Goal: Task Accomplishment & Management: Manage account settings

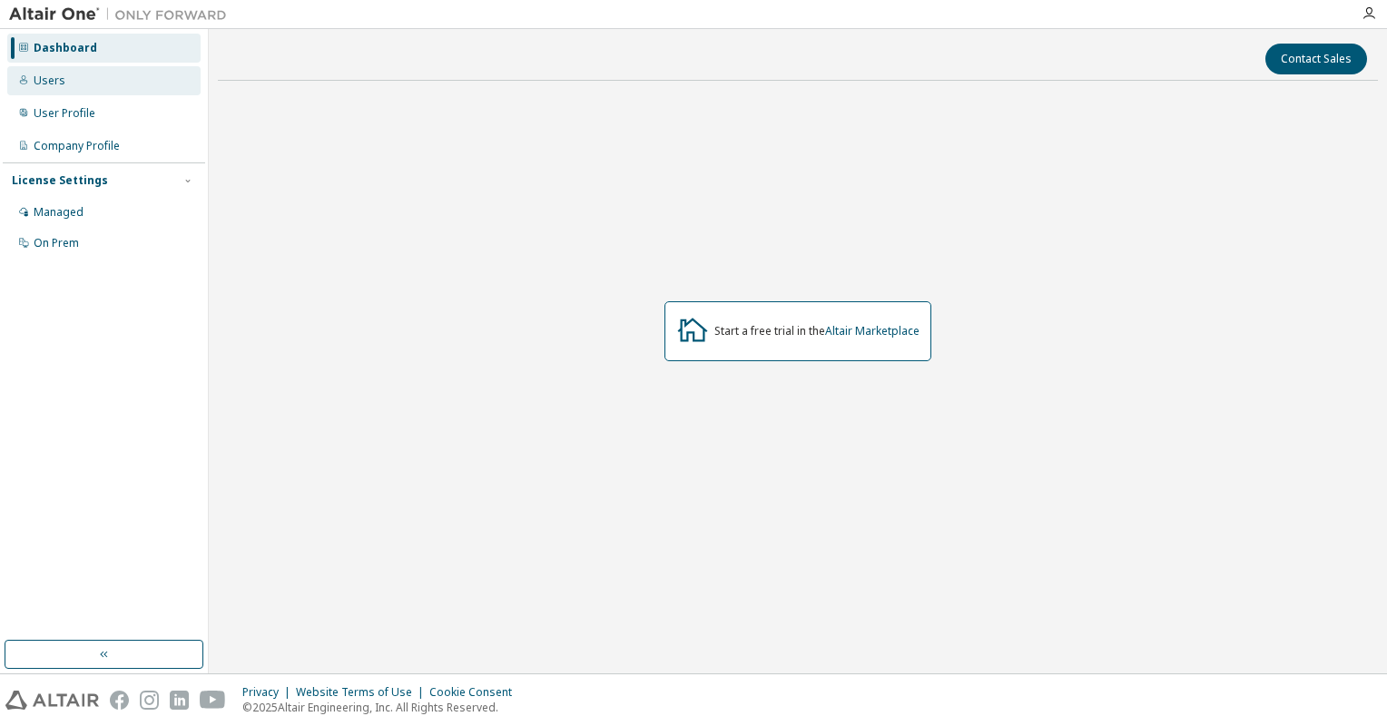
click at [72, 87] on div "Users" at bounding box center [103, 80] width 193 height 29
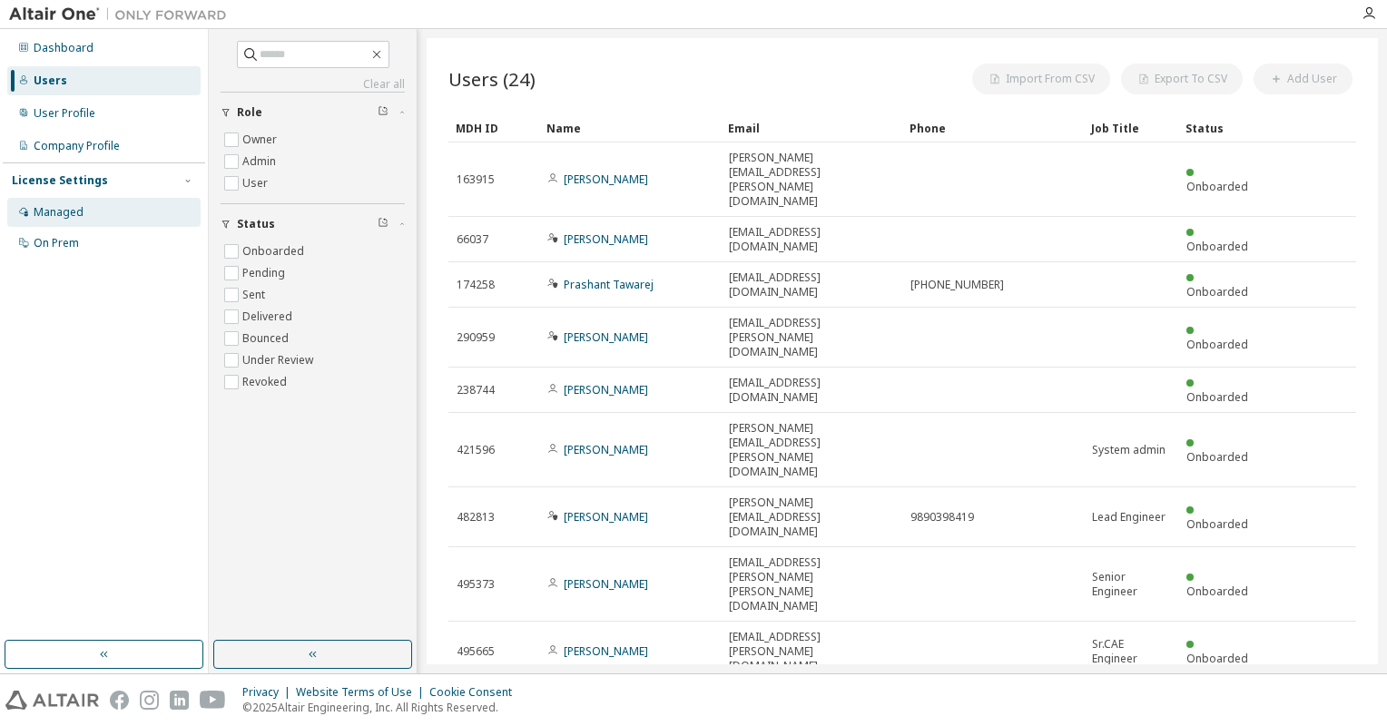
click at [65, 218] on div "Managed" at bounding box center [59, 212] width 50 height 15
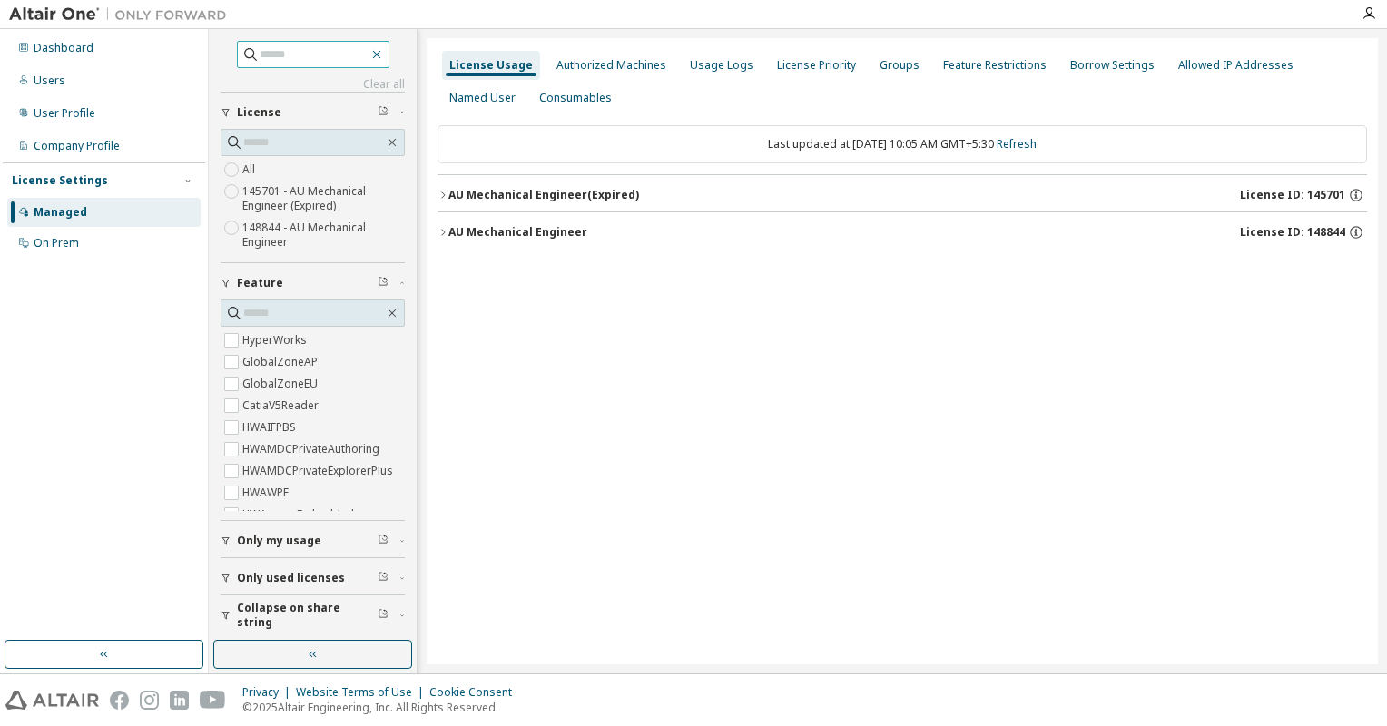
click at [379, 54] on icon "button" at bounding box center [376, 54] width 15 height 15
click at [237, 281] on span "Feature" at bounding box center [260, 283] width 46 height 15
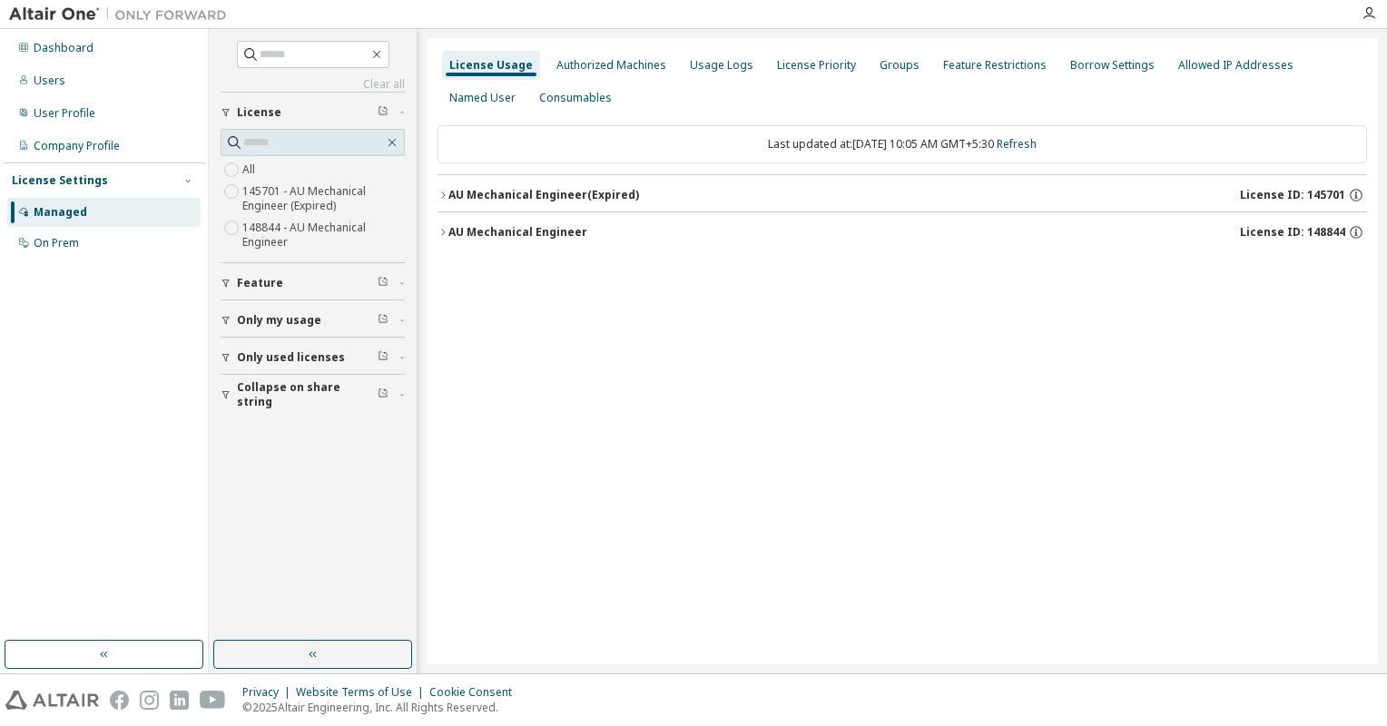
click at [292, 284] on div "Feature" at bounding box center [318, 283] width 162 height 15
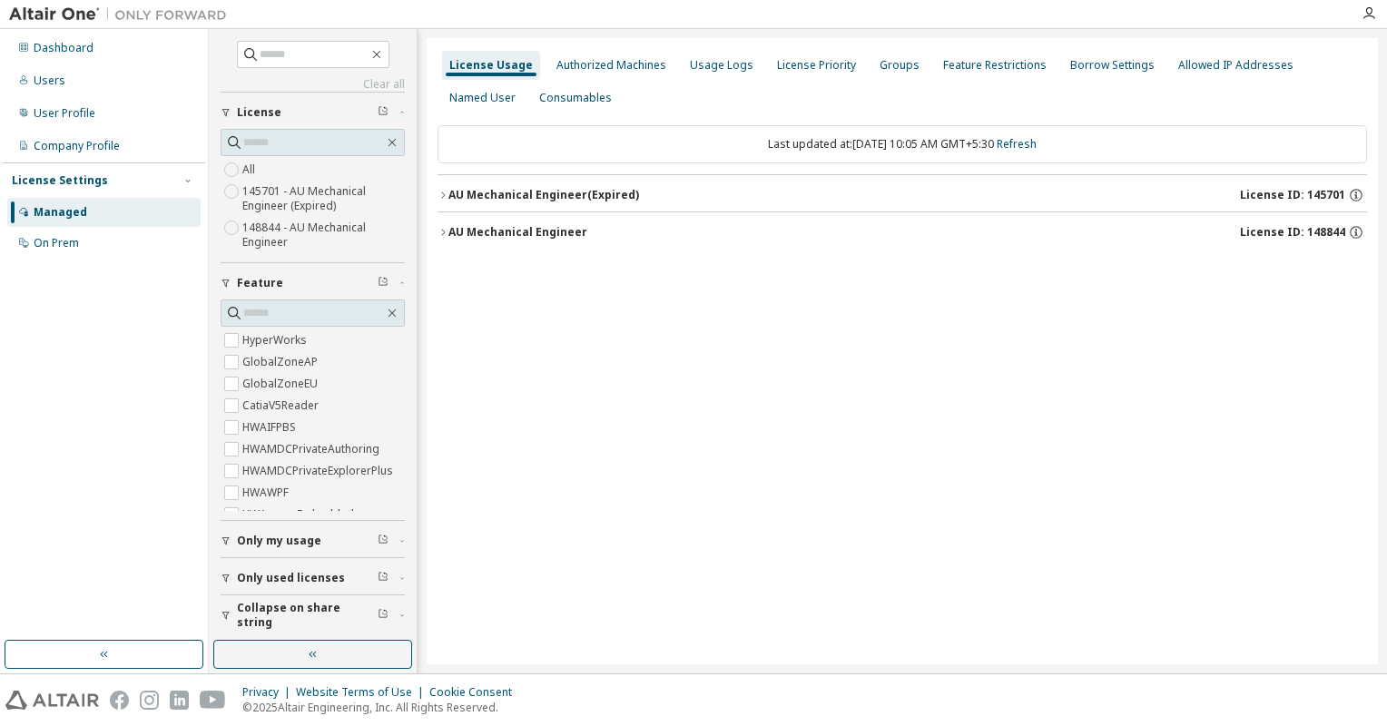
click at [292, 284] on div "Feature" at bounding box center [318, 283] width 162 height 15
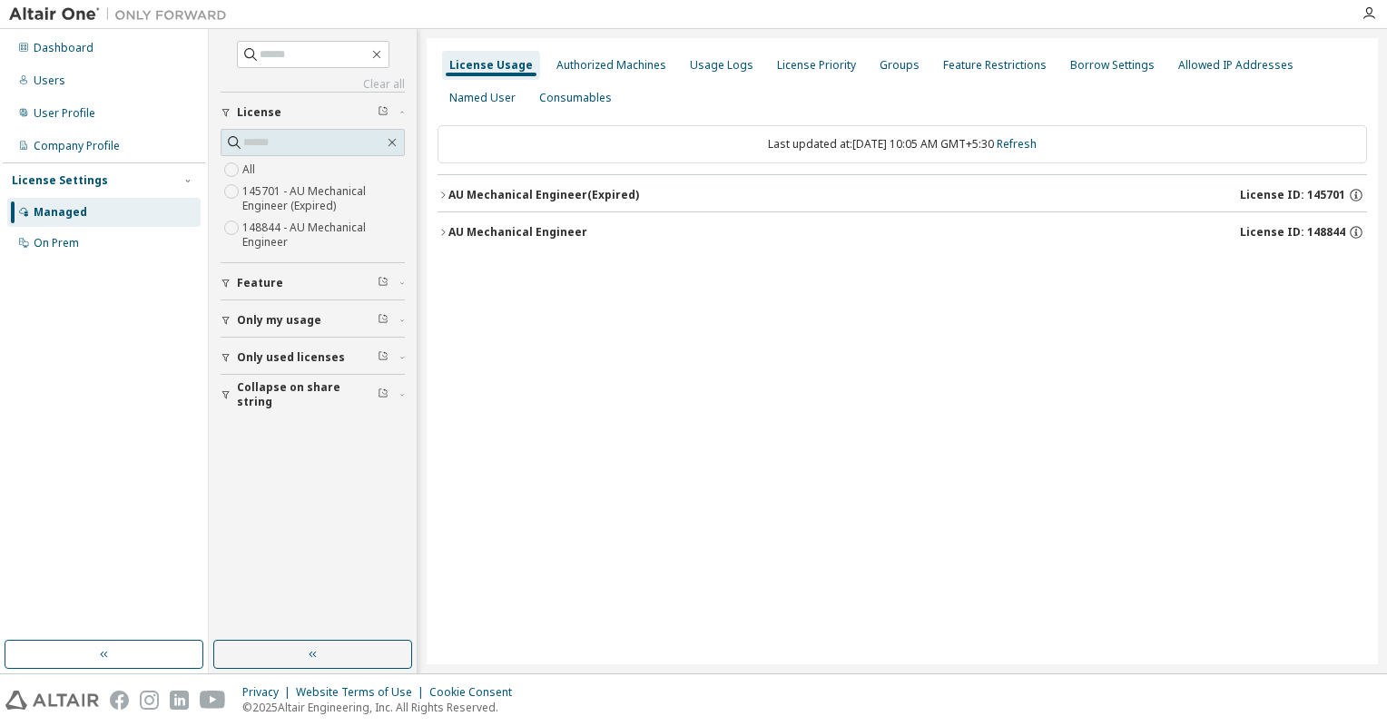
click at [133, 218] on div "Managed" at bounding box center [103, 212] width 193 height 29
click at [395, 142] on icon "button" at bounding box center [392, 142] width 15 height 15
click at [269, 109] on span "License" at bounding box center [259, 112] width 44 height 15
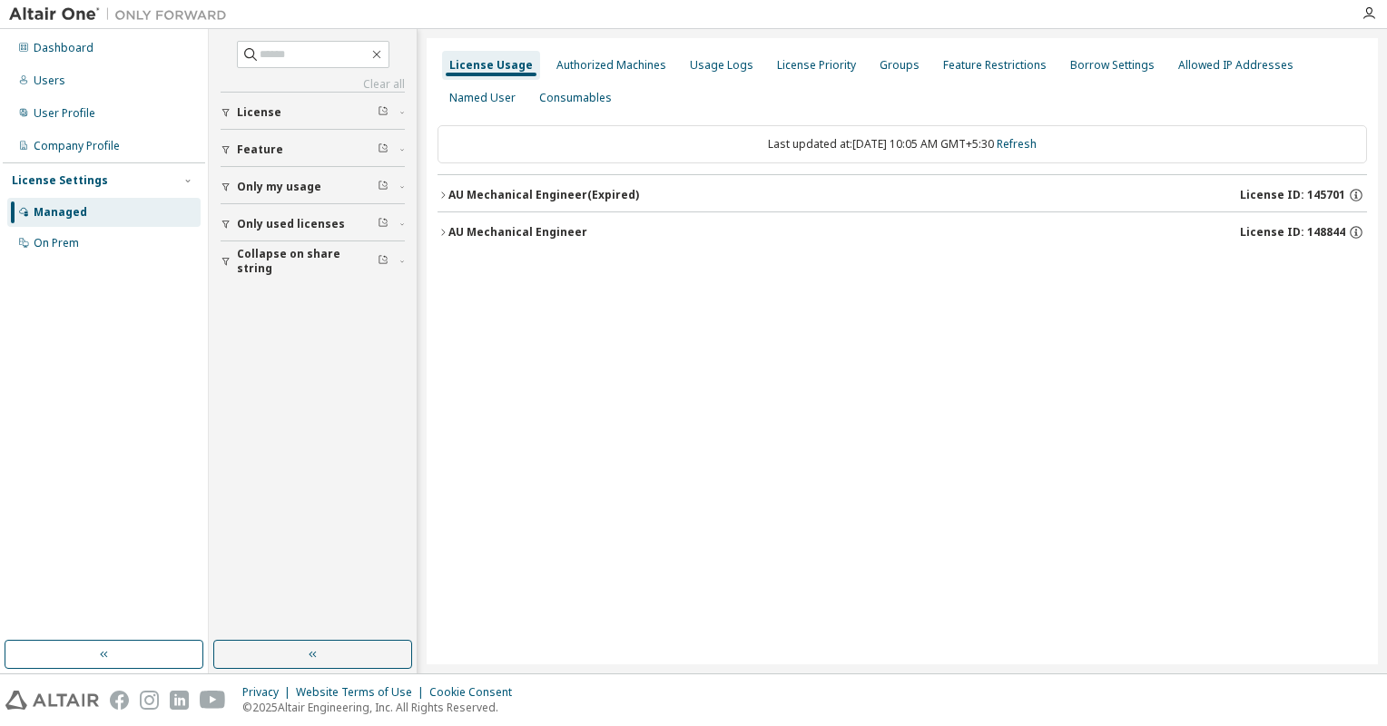
click at [269, 109] on span "License" at bounding box center [259, 112] width 44 height 15
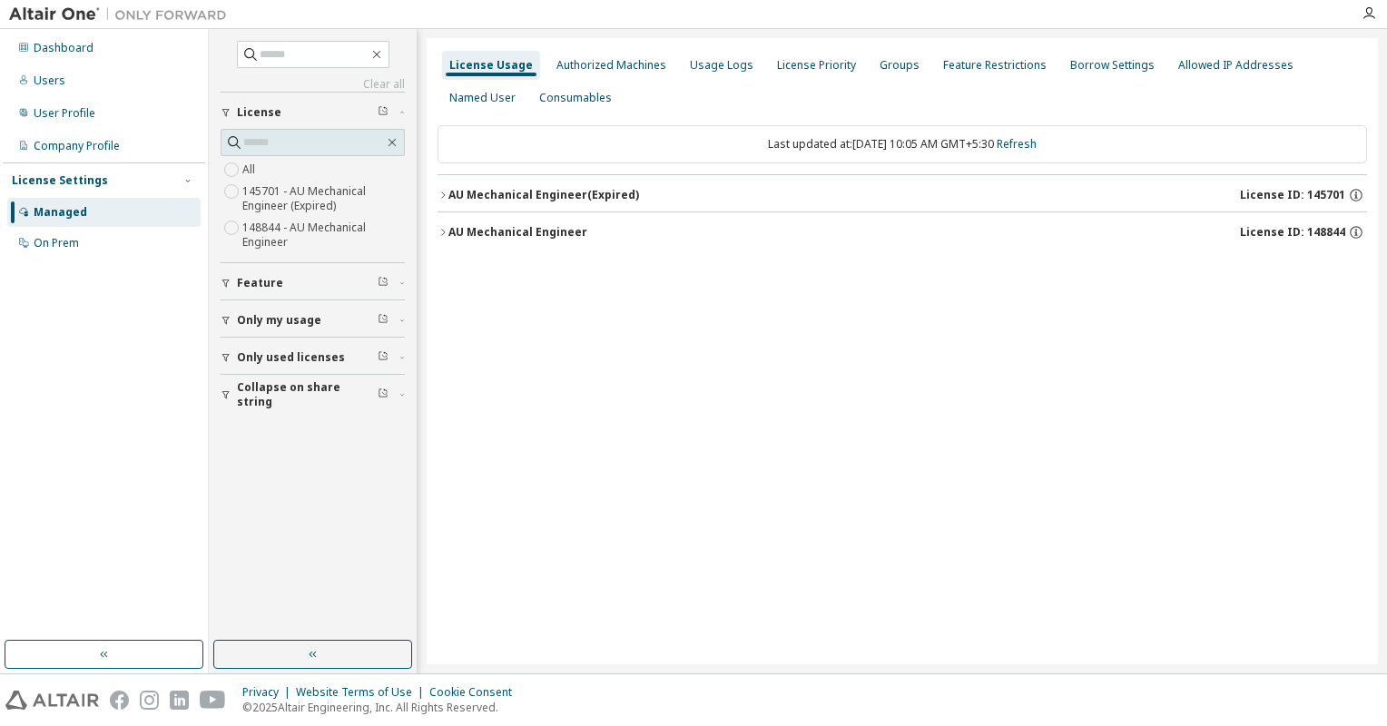
click at [442, 197] on icon "button" at bounding box center [443, 194] width 4 height 6
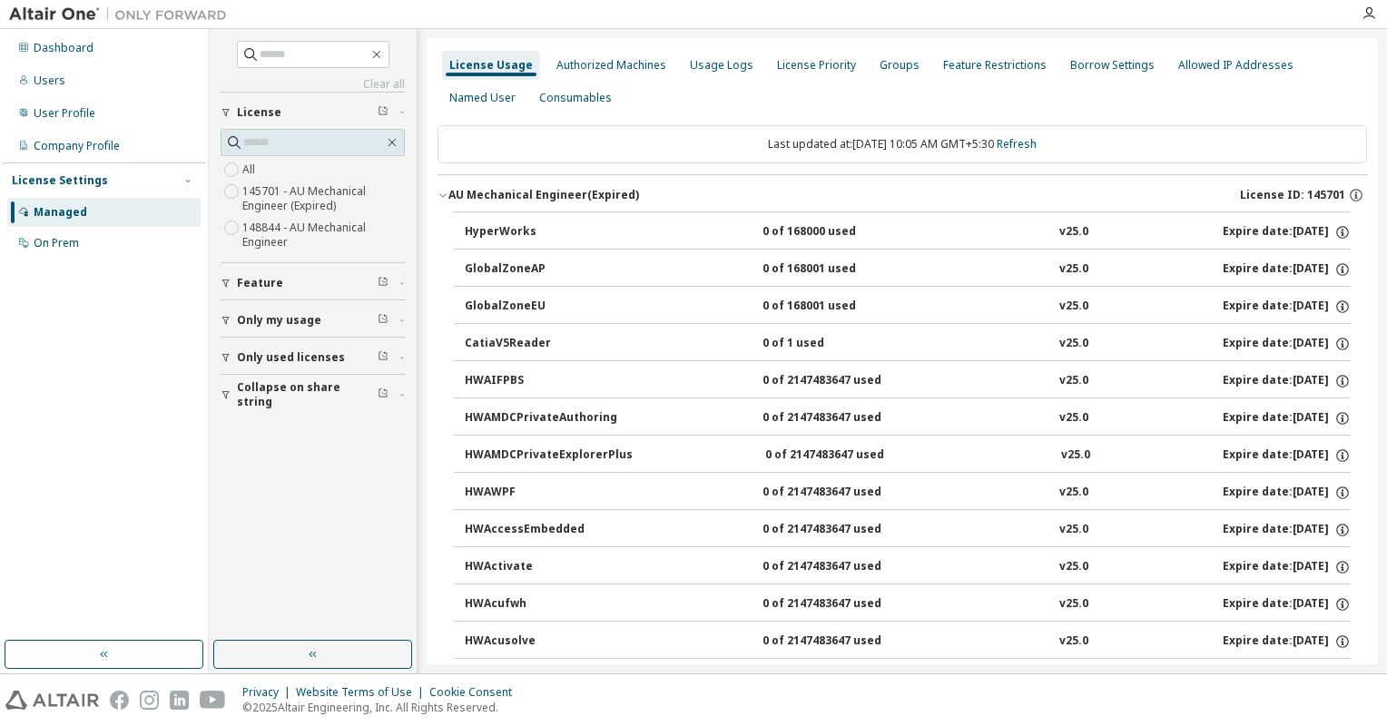
click at [442, 197] on icon "button" at bounding box center [442, 195] width 11 height 11
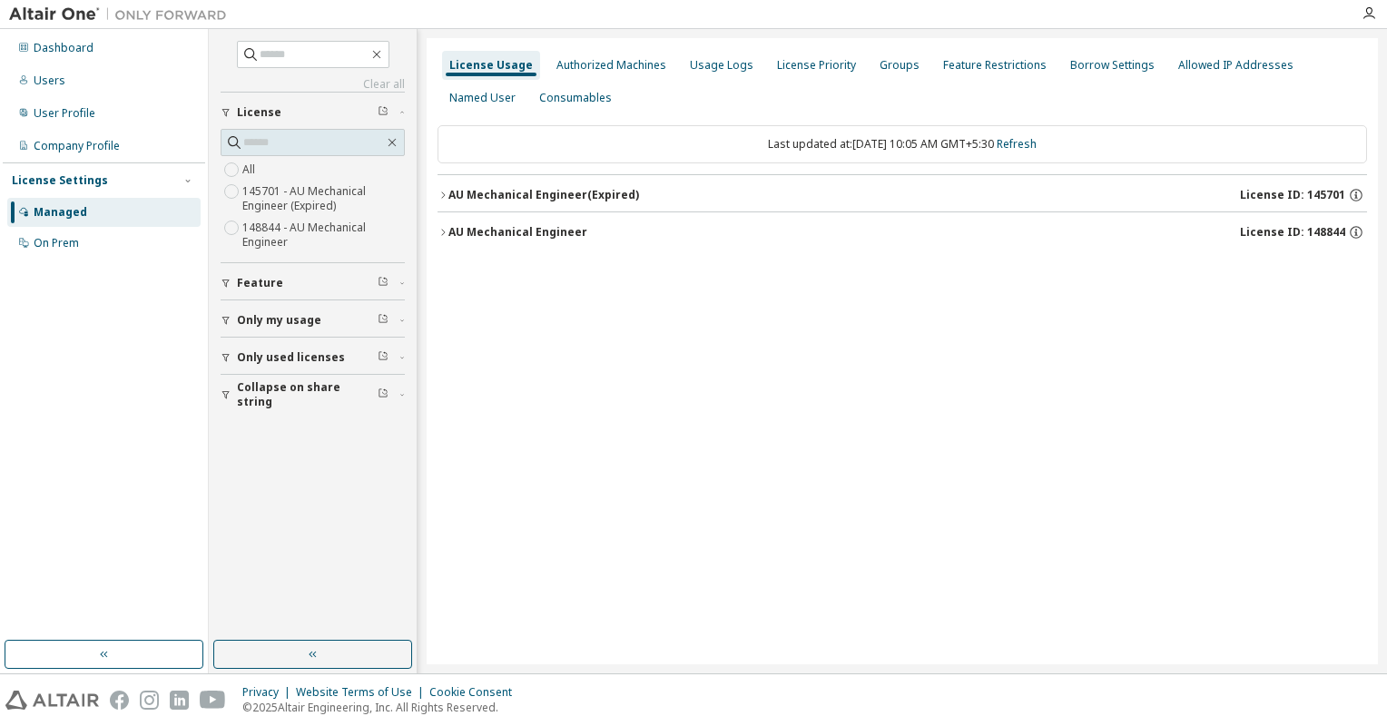
click at [447, 229] on icon "button" at bounding box center [442, 232] width 11 height 11
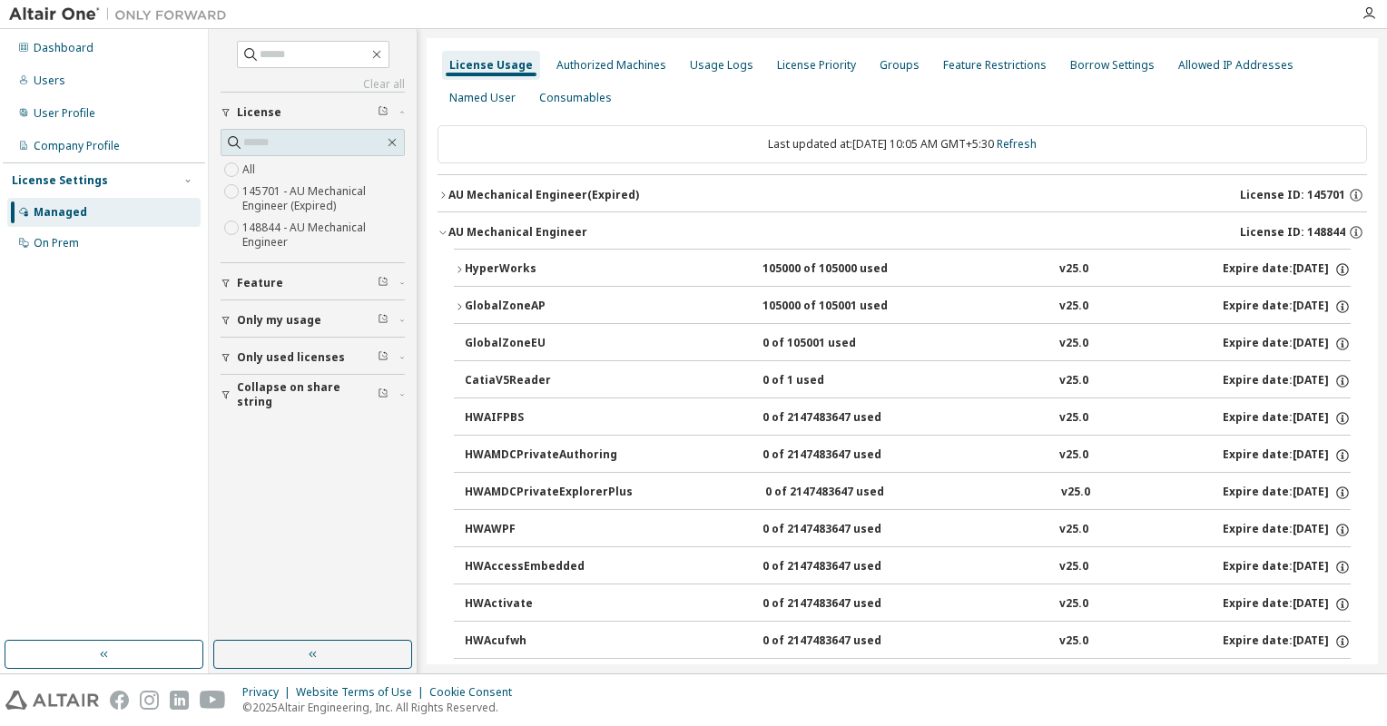
drag, startPoint x: 768, startPoint y: 270, endPoint x: 874, endPoint y: 263, distance: 106.4
click at [874, 263] on div "105000 of 105000 used" at bounding box center [843, 269] width 163 height 16
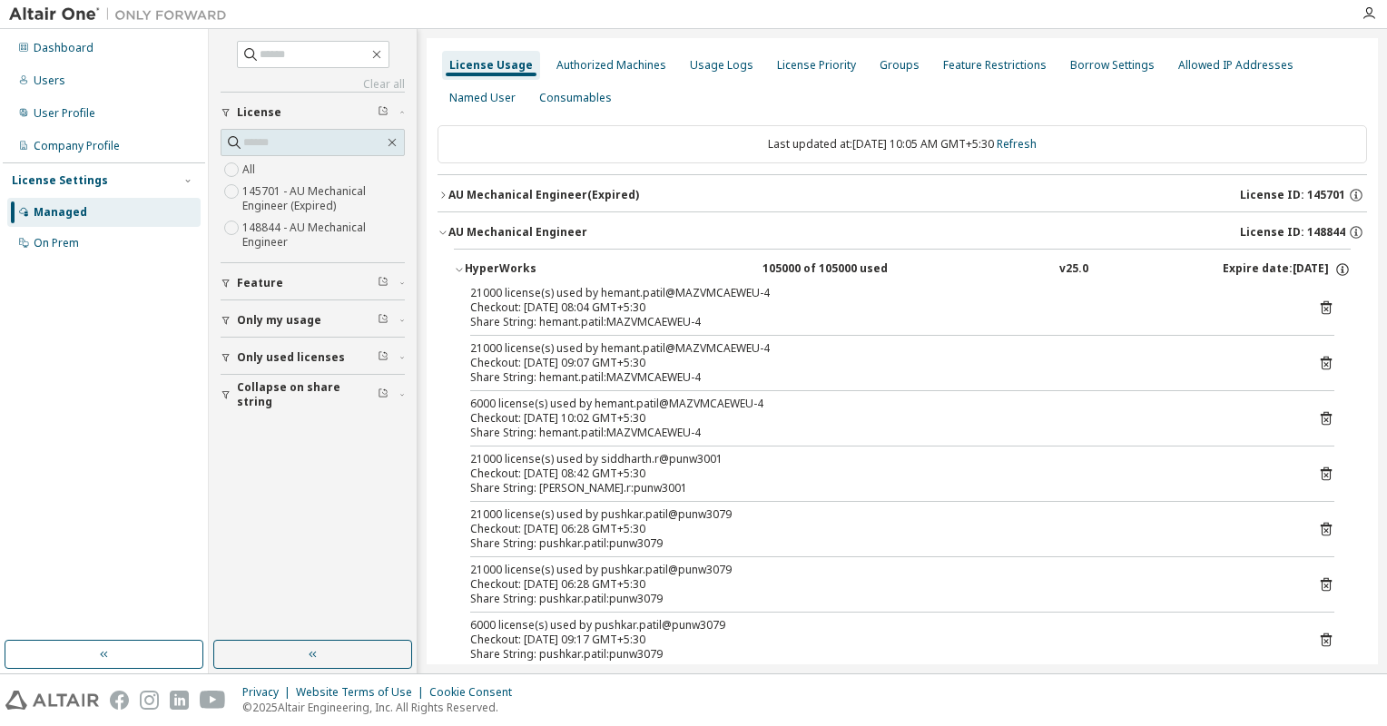
click at [457, 268] on icon "button" at bounding box center [459, 269] width 11 height 11
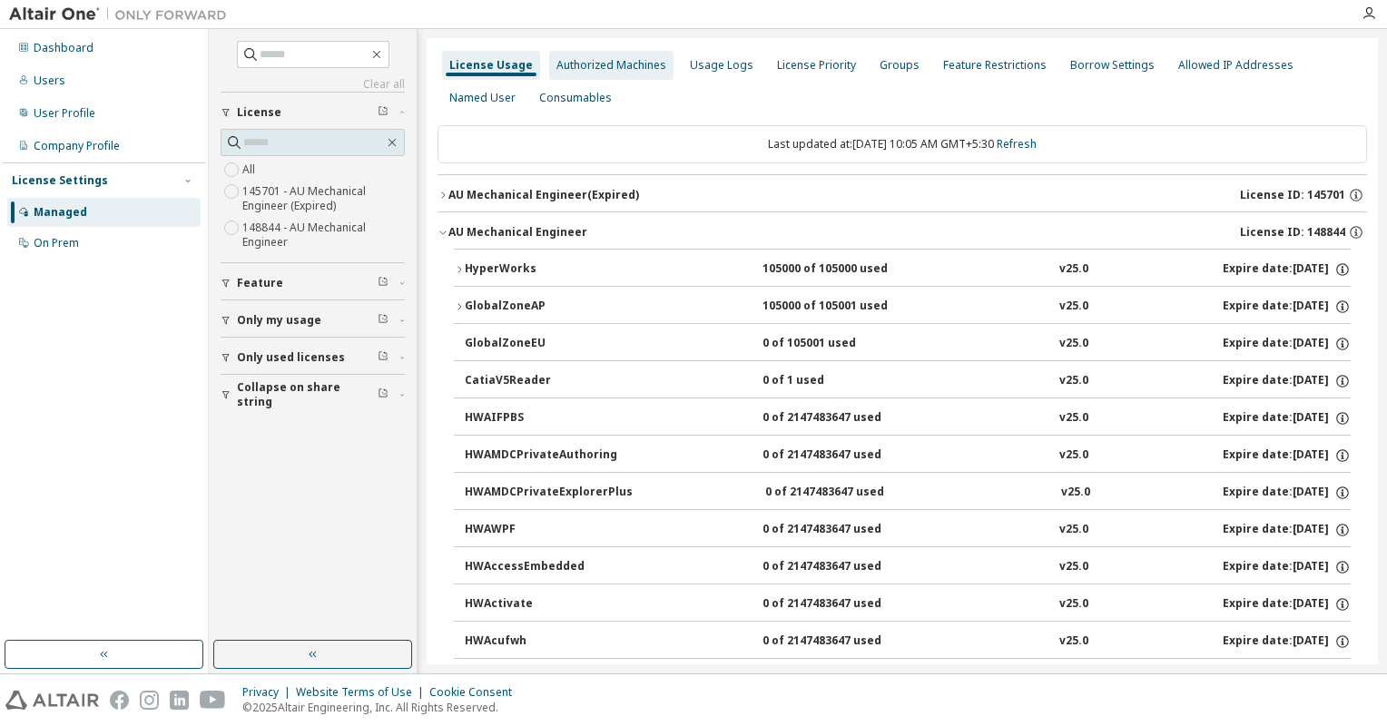
click at [599, 66] on div "Authorized Machines" at bounding box center [611, 65] width 110 height 15
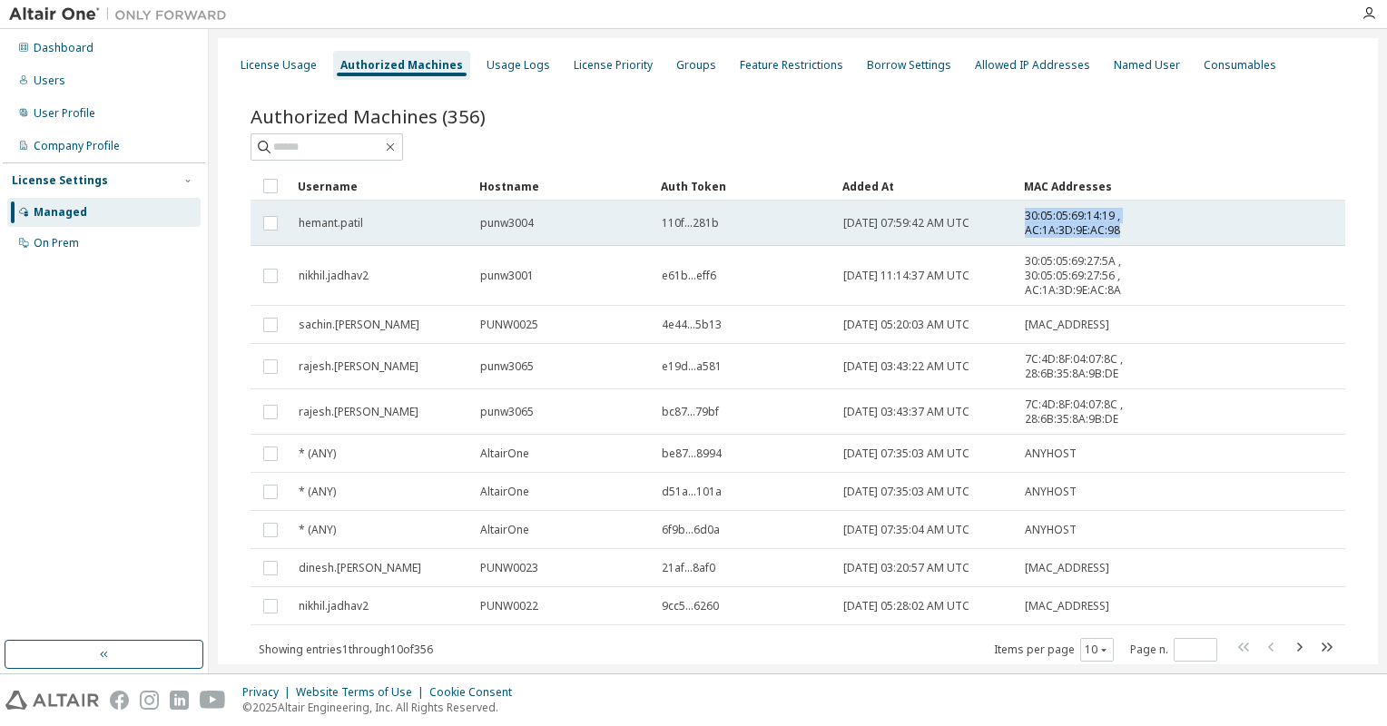
drag, startPoint x: 1027, startPoint y: 218, endPoint x: 1148, endPoint y: 231, distance: 121.4
click at [1148, 231] on td "30:05:05:69:14:19 , AC:1A:3D:9E:AC:98" at bounding box center [1084, 223] width 136 height 45
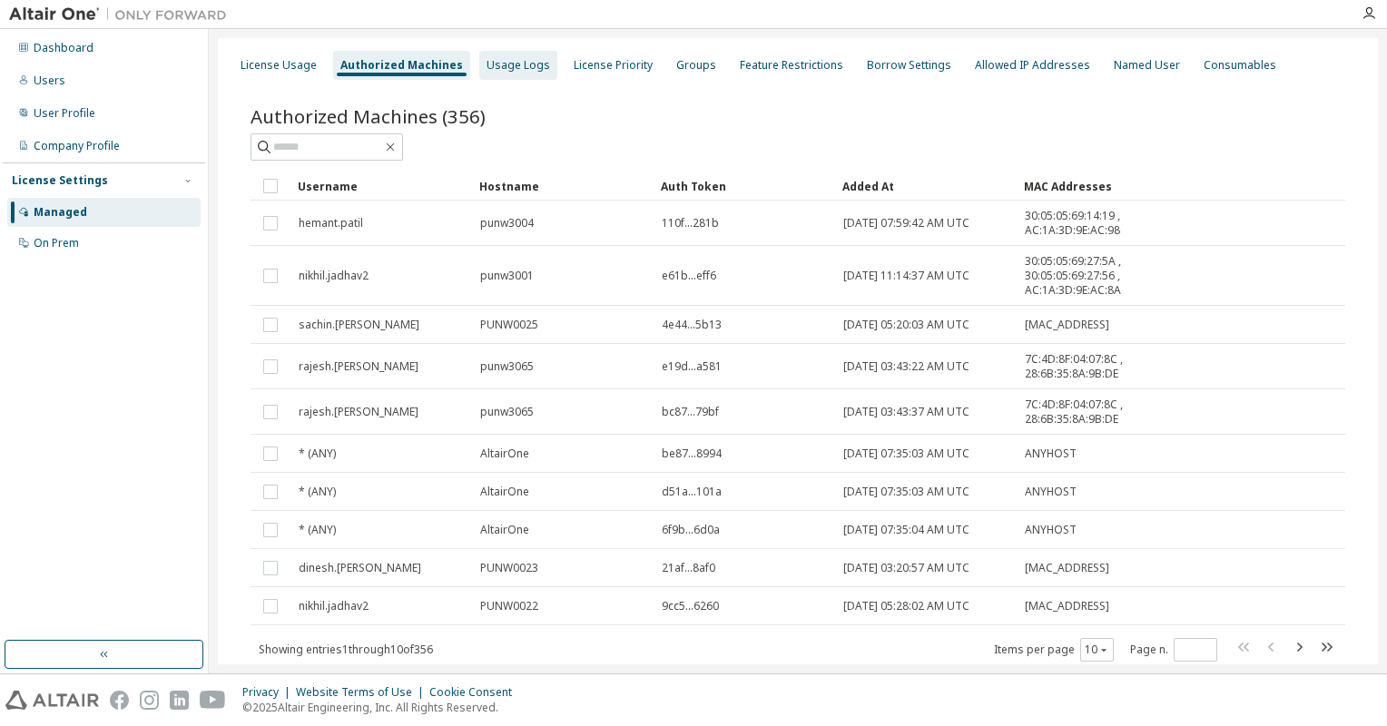
click at [508, 62] on div "Usage Logs" at bounding box center [518, 65] width 64 height 15
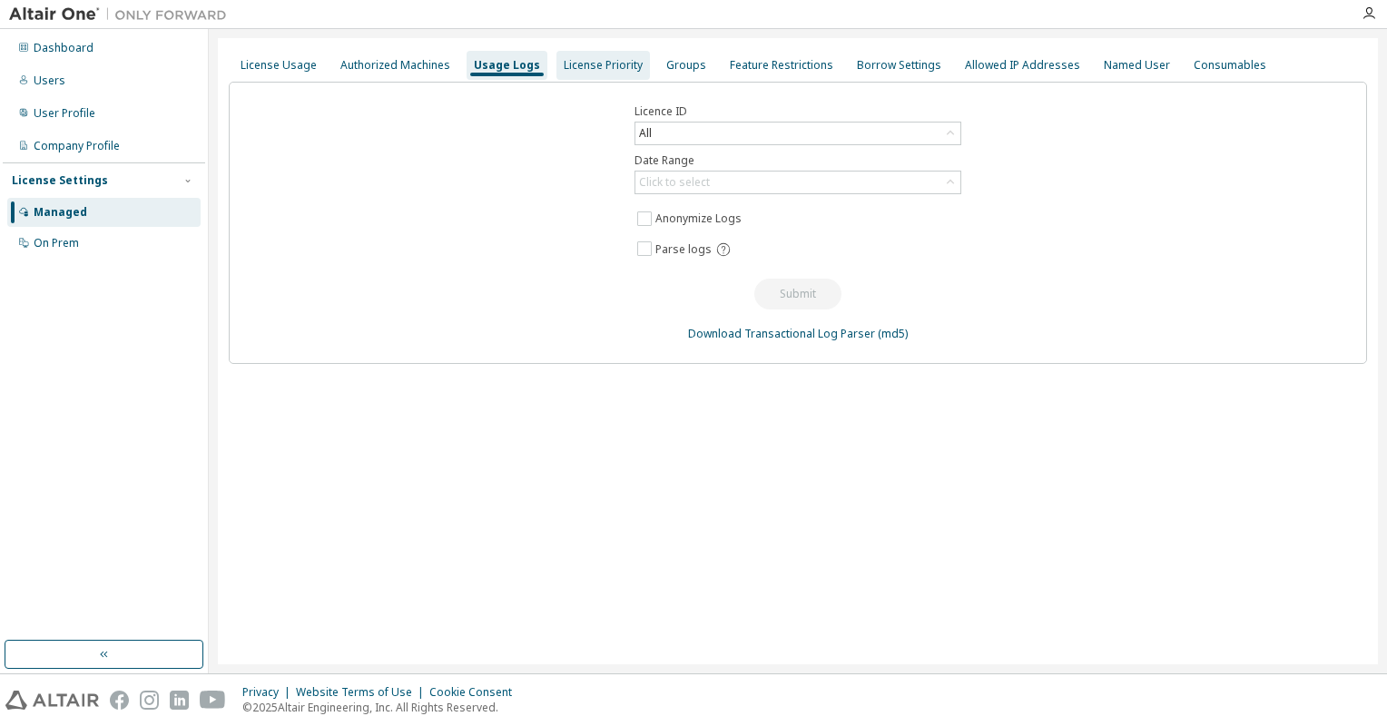
click at [574, 63] on div "License Priority" at bounding box center [603, 65] width 79 height 15
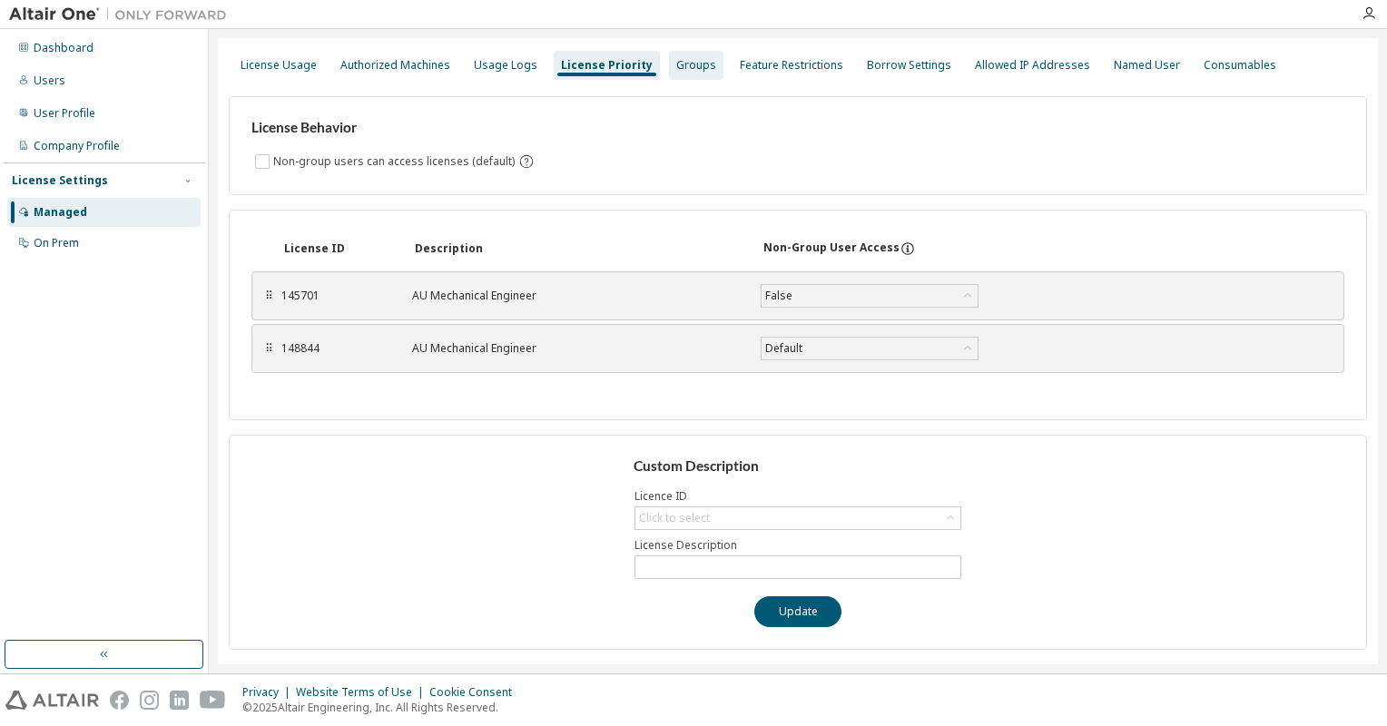
click at [676, 64] on div "Groups" at bounding box center [696, 65] width 40 height 15
click at [677, 66] on div "Groups" at bounding box center [696, 65] width 40 height 15
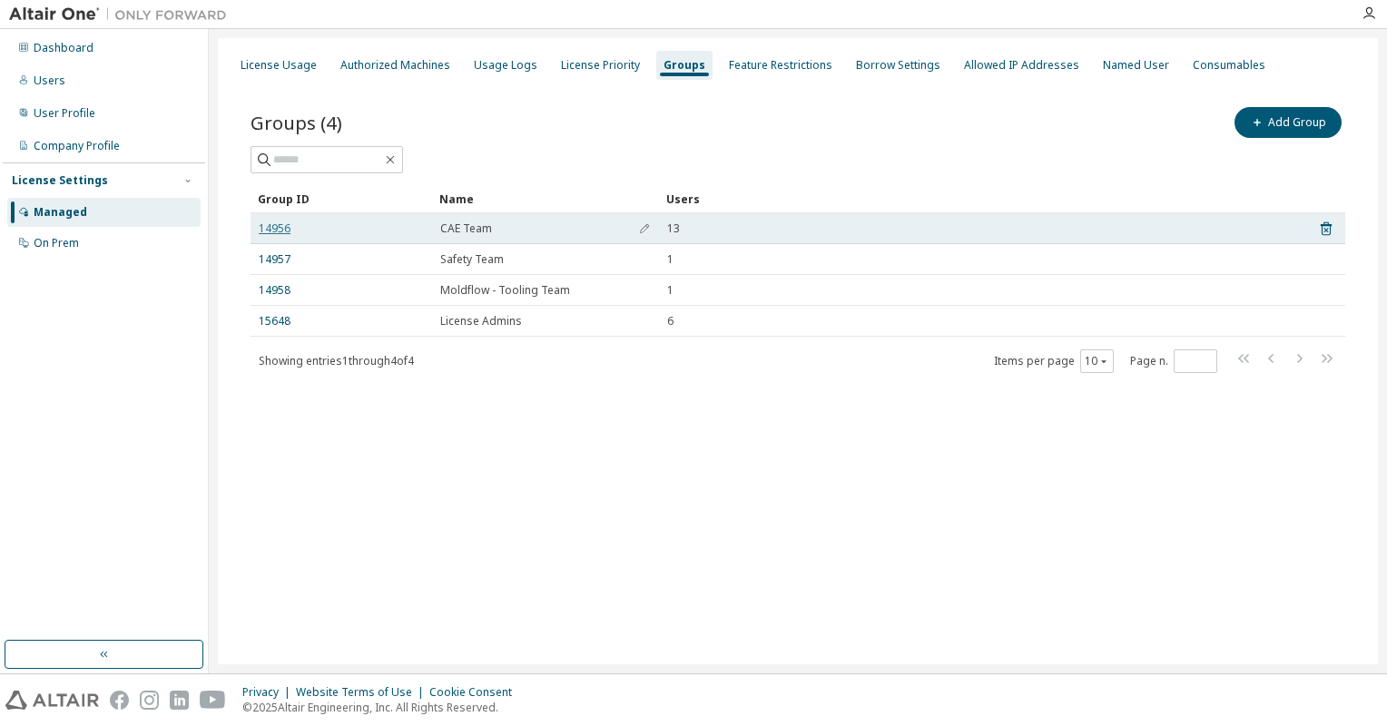
click at [276, 228] on link "14956" at bounding box center [275, 228] width 32 height 15
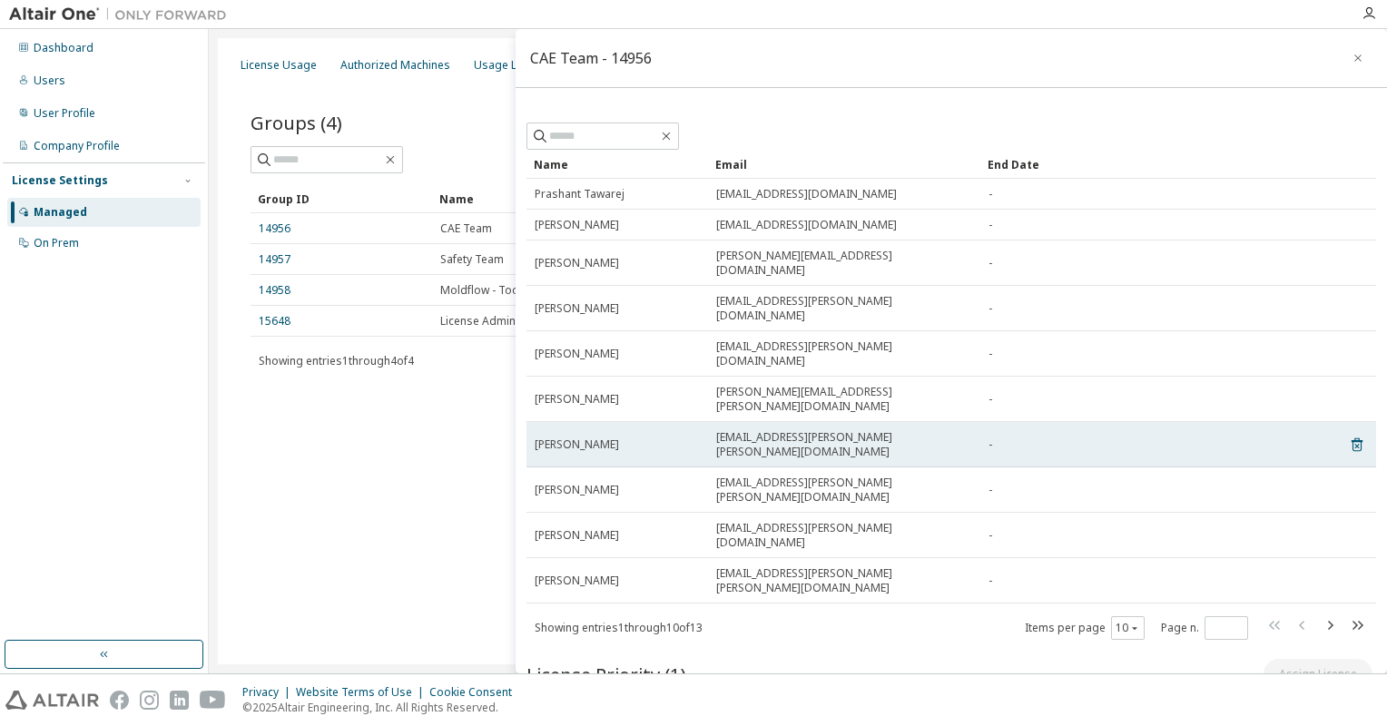
scroll to position [80, 0]
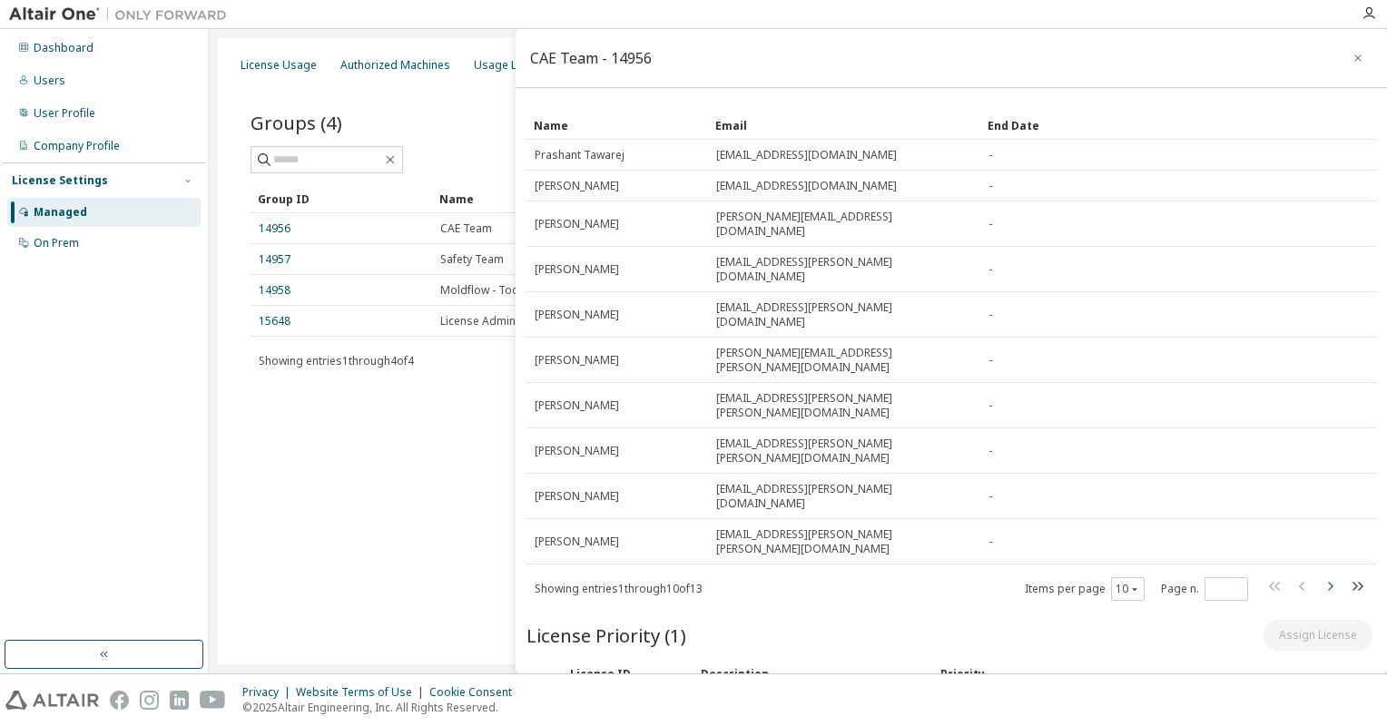
click at [1328, 582] on icon "button" at bounding box center [1330, 586] width 5 height 9
type input "*"
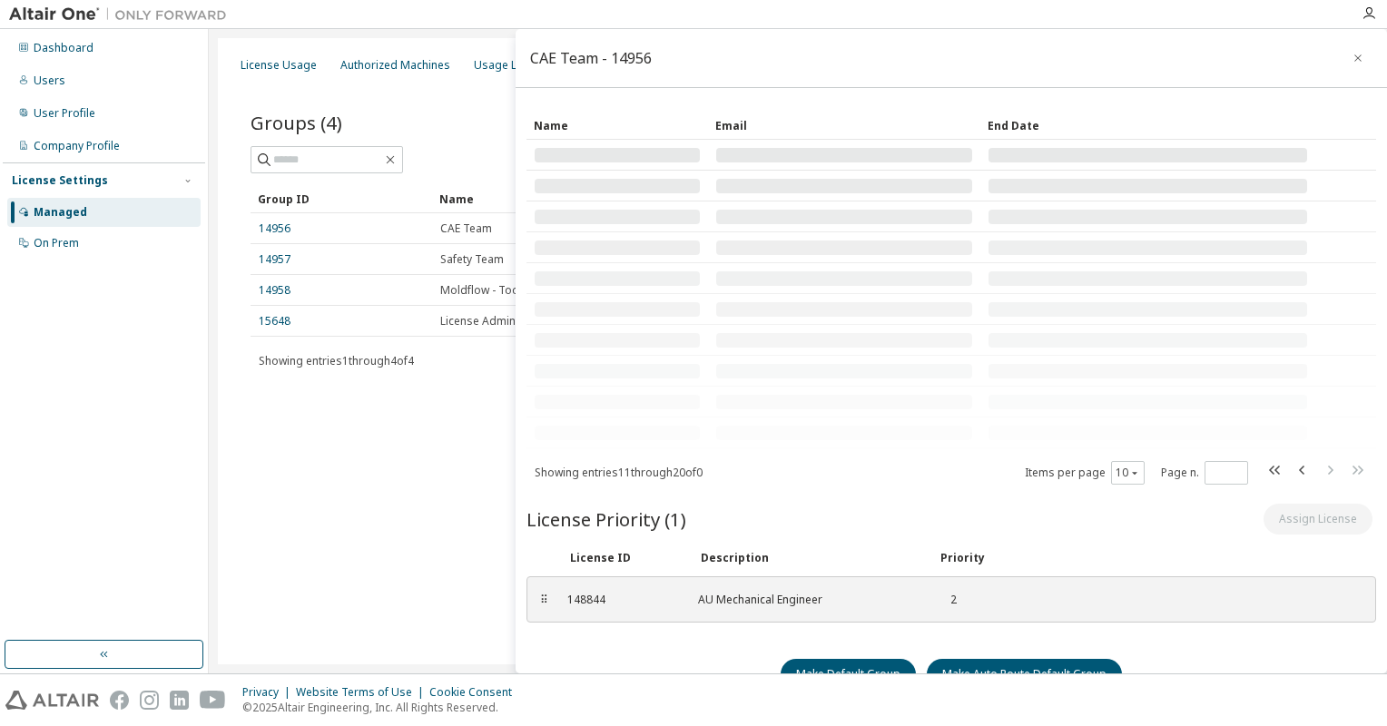
scroll to position [0, 0]
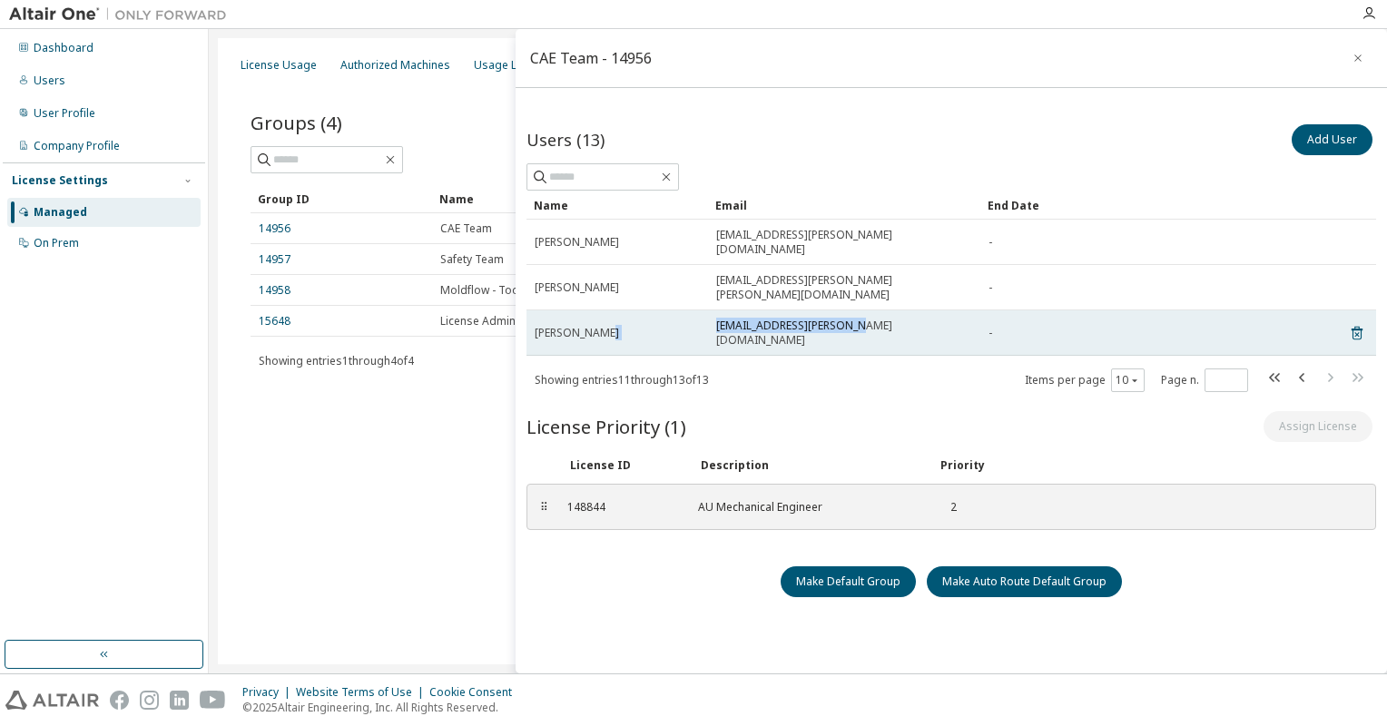
drag, startPoint x: 865, startPoint y: 288, endPoint x: 672, endPoint y: 290, distance: 192.4
click at [672, 310] on tr "Sachin Patil sachin.patil@antolin.com -" at bounding box center [950, 332] width 849 height 45
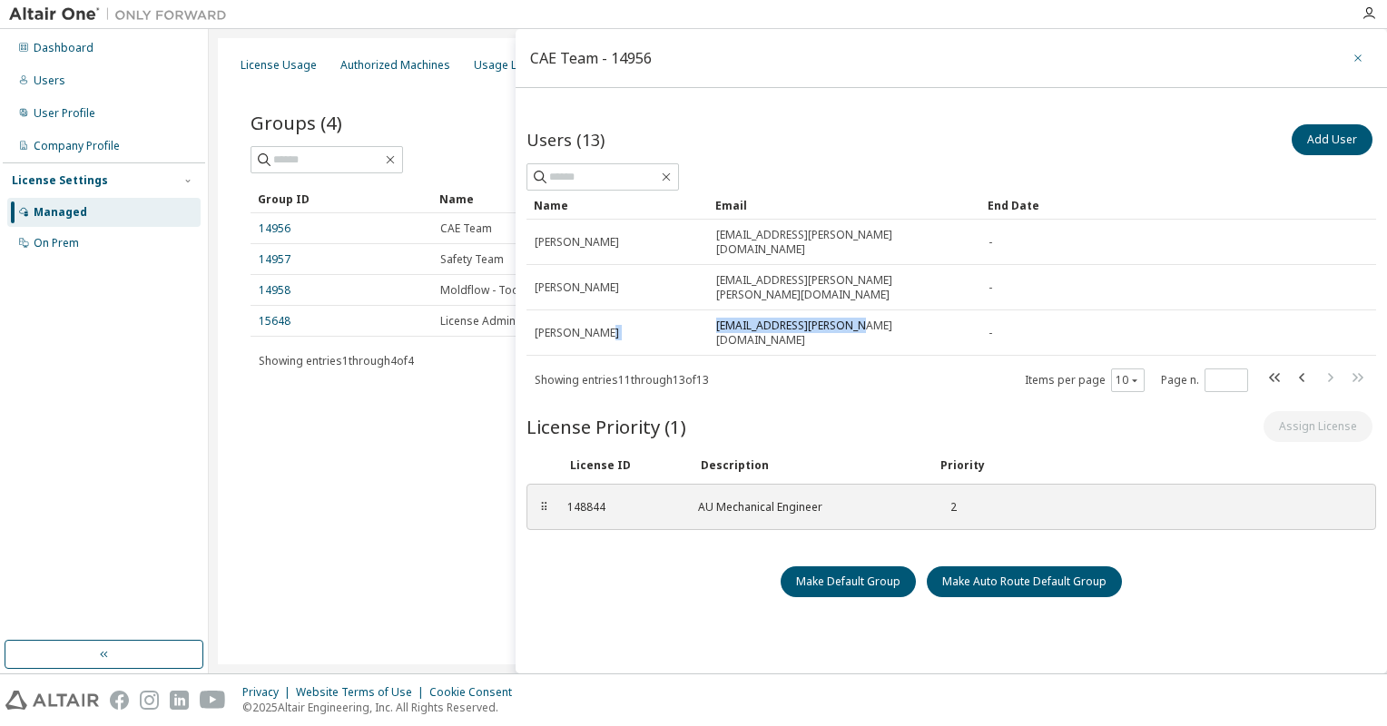
click at [1351, 58] on icon "button" at bounding box center [1357, 58] width 13 height 15
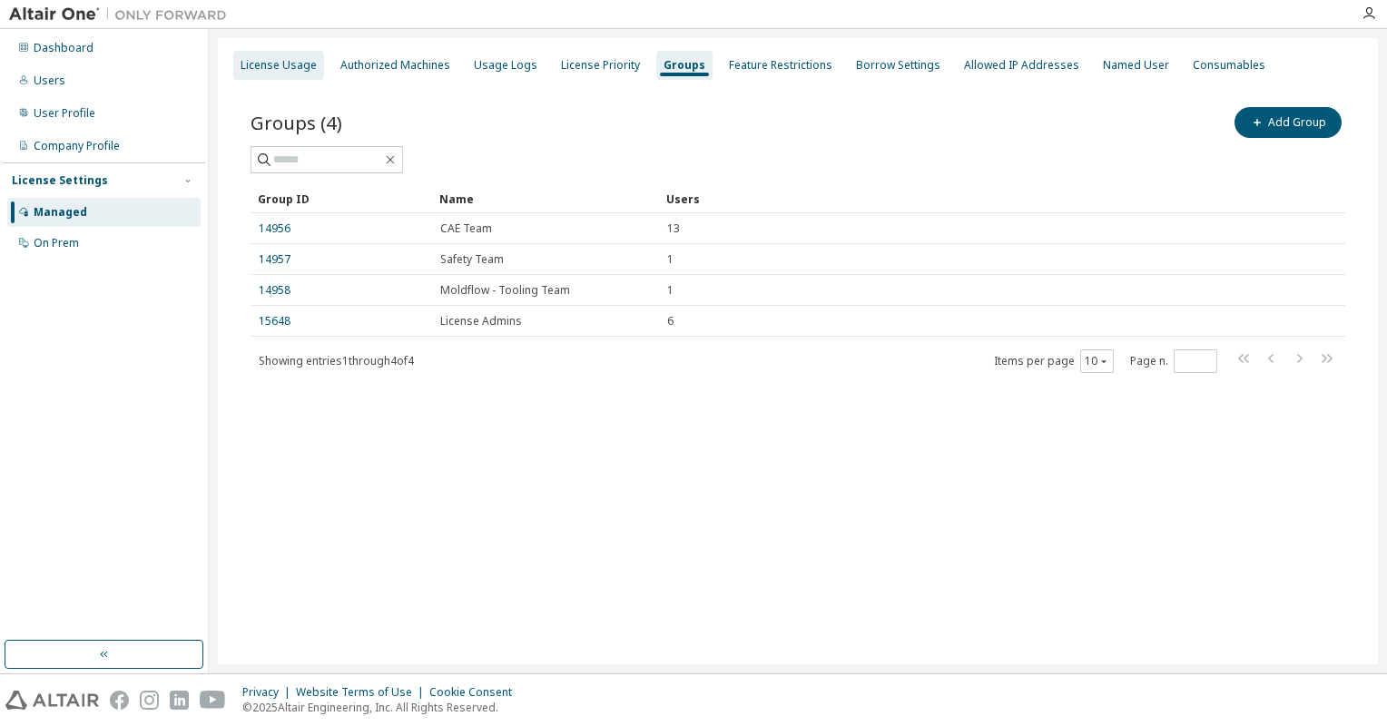
click at [276, 73] on div "License Usage" at bounding box center [278, 65] width 91 height 29
